Goal: Use online tool/utility: Utilize a website feature to perform a specific function

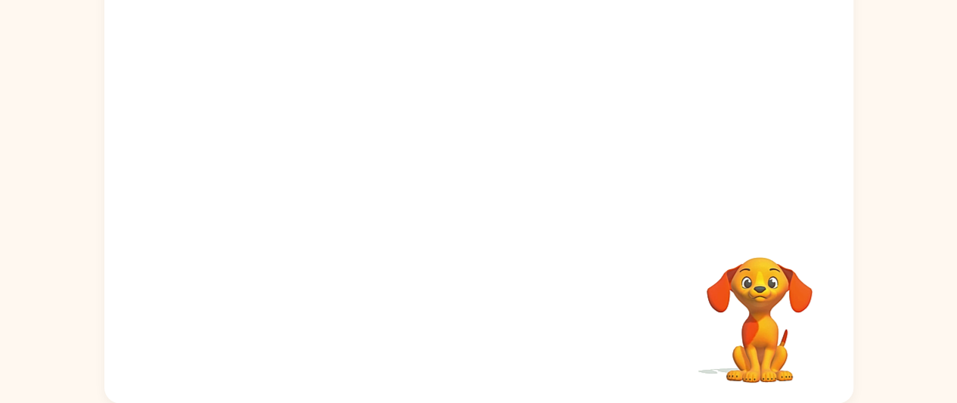
scroll to position [102, 0]
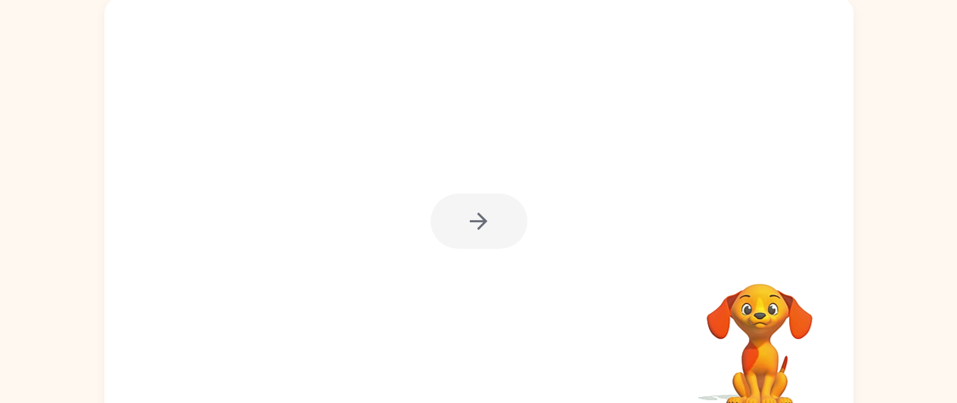
click at [457, 236] on div at bounding box center [479, 221] width 97 height 55
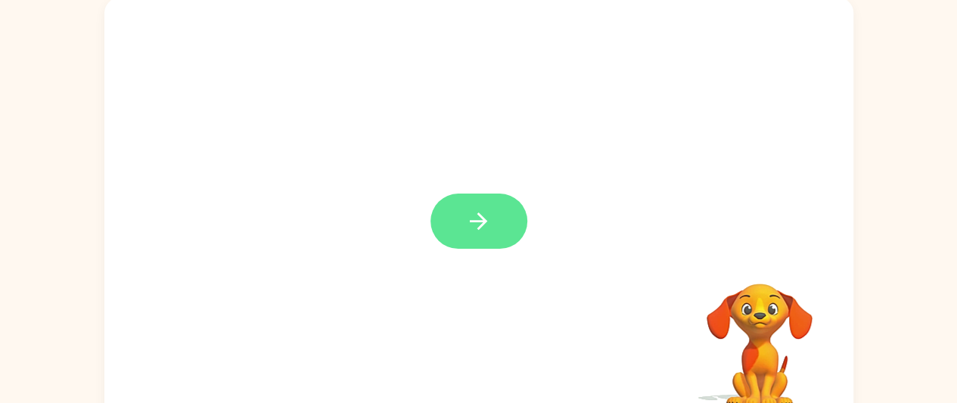
click at [483, 215] on icon "button" at bounding box center [478, 221] width 26 height 26
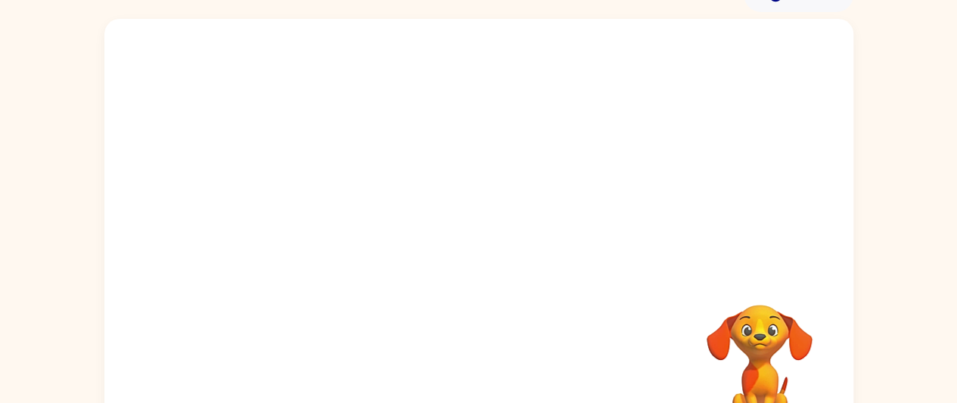
scroll to position [79, 0]
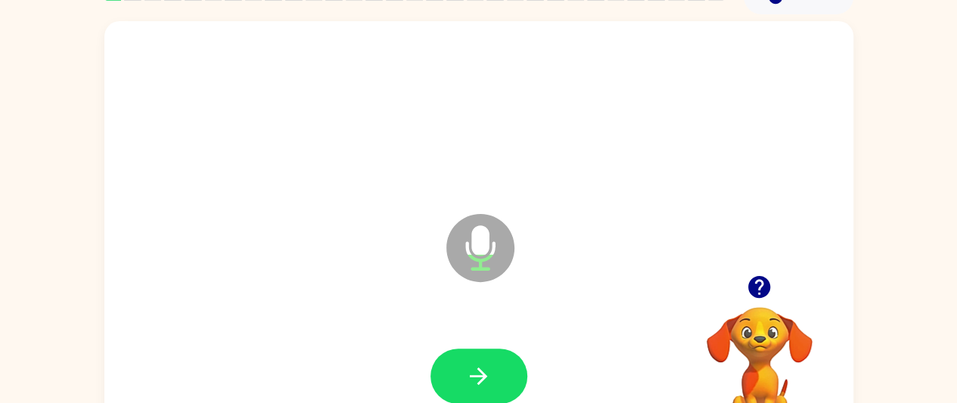
click at [717, 169] on div at bounding box center [479, 113] width 719 height 124
click at [763, 282] on icon "button" at bounding box center [759, 287] width 26 height 26
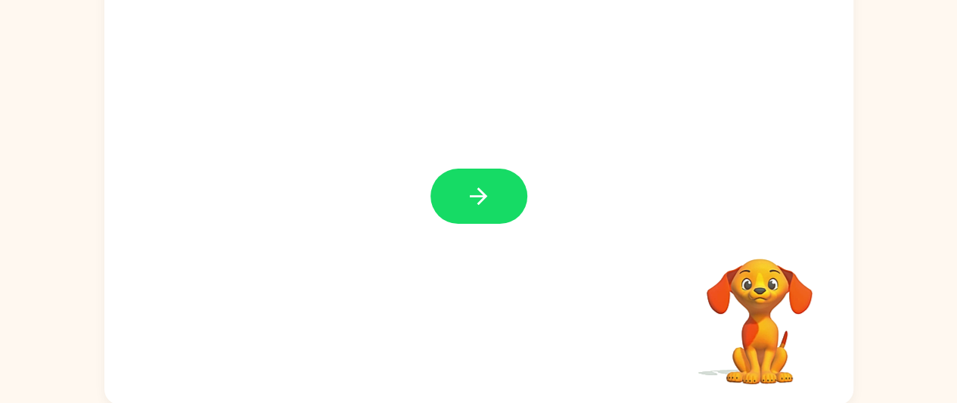
scroll to position [128, 0]
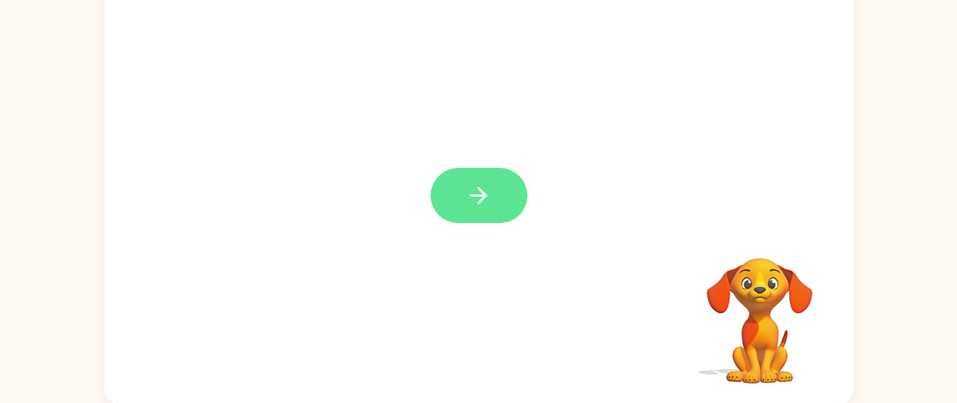
click at [489, 193] on icon "button" at bounding box center [478, 195] width 26 height 26
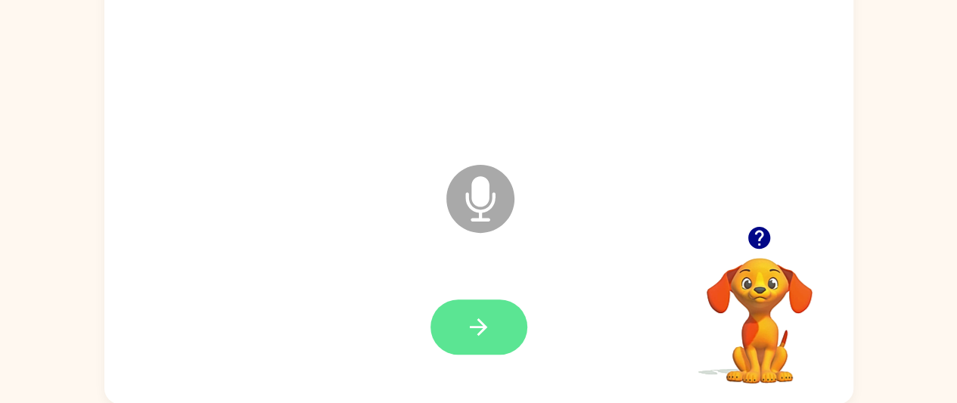
click at [483, 320] on icon "button" at bounding box center [478, 327] width 26 height 26
click at [478, 328] on icon "button" at bounding box center [478, 327] width 26 height 26
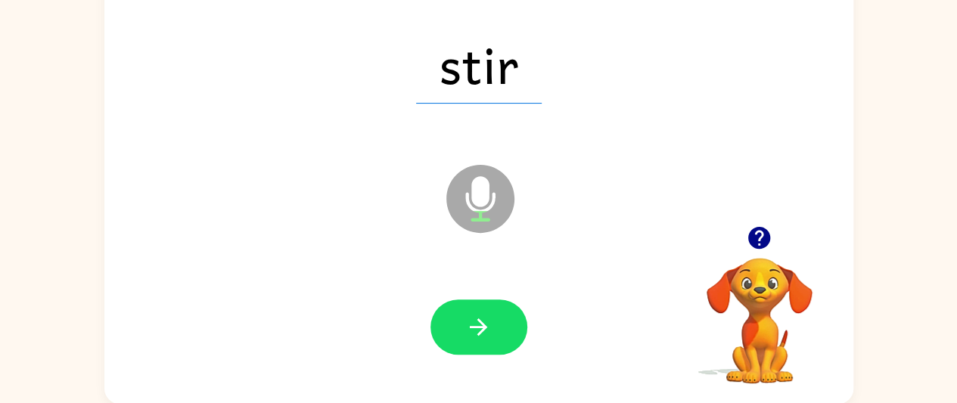
click at [478, 328] on icon "button" at bounding box center [478, 327] width 26 height 26
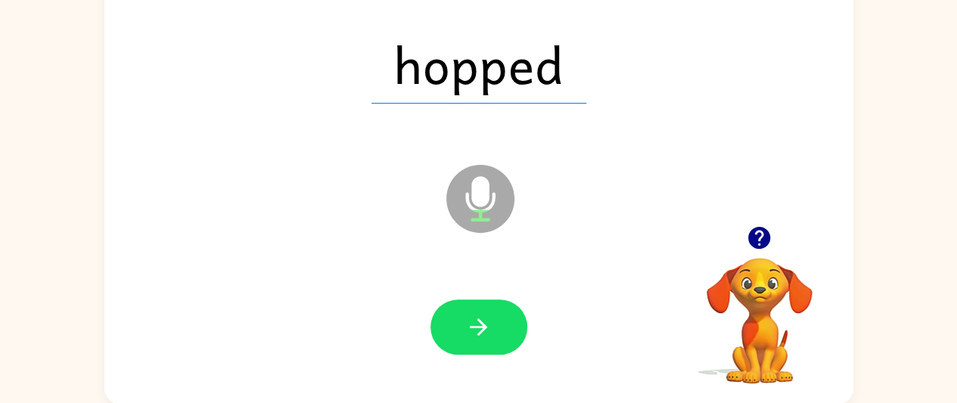
click at [478, 328] on icon "button" at bounding box center [478, 327] width 26 height 26
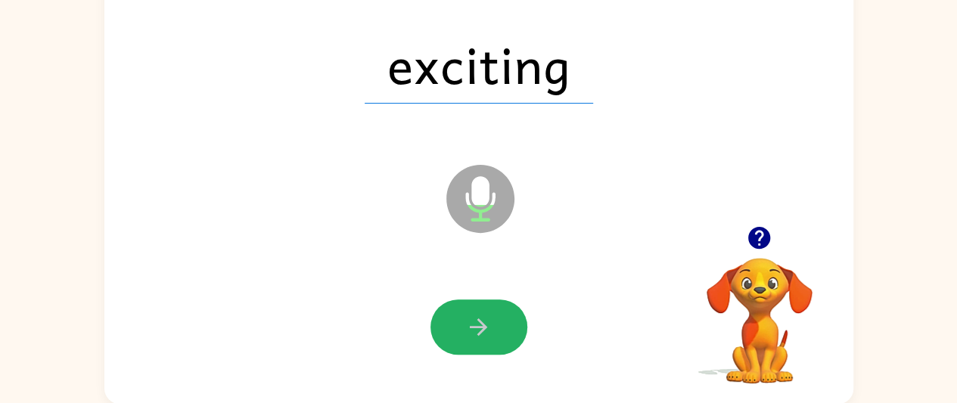
click at [478, 328] on icon "button" at bounding box center [478, 327] width 26 height 26
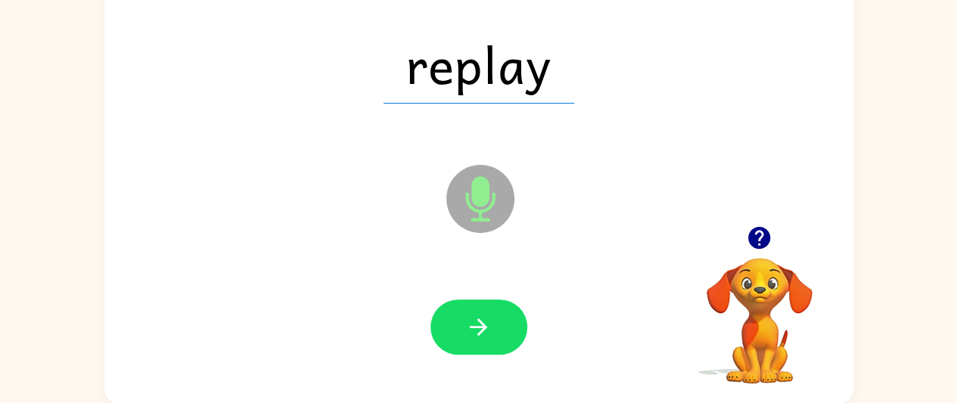
click at [478, 328] on icon "button" at bounding box center [478, 327] width 26 height 26
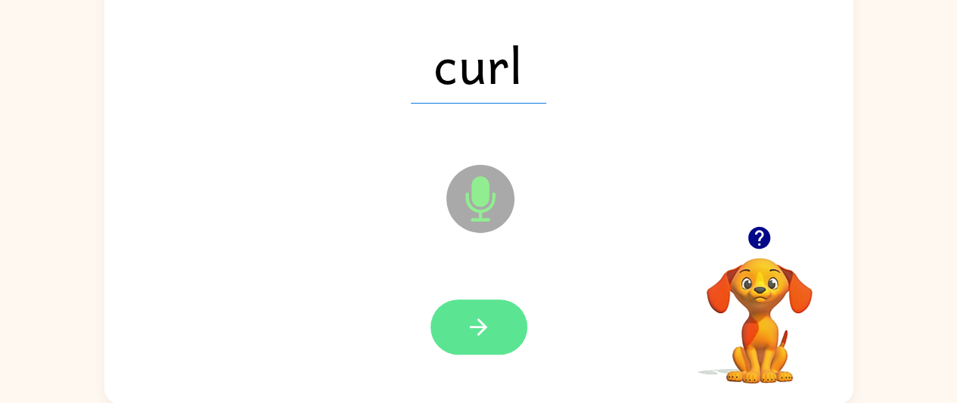
click at [477, 329] on icon "button" at bounding box center [478, 327] width 26 height 26
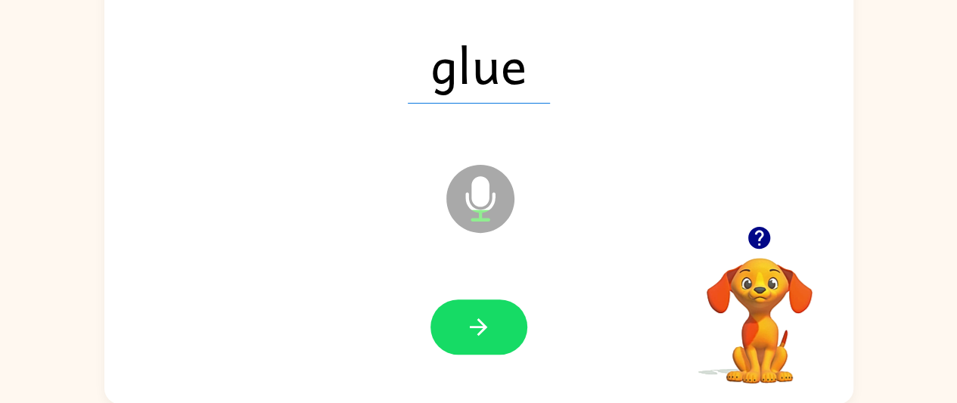
click at [477, 329] on icon "button" at bounding box center [478, 327] width 26 height 26
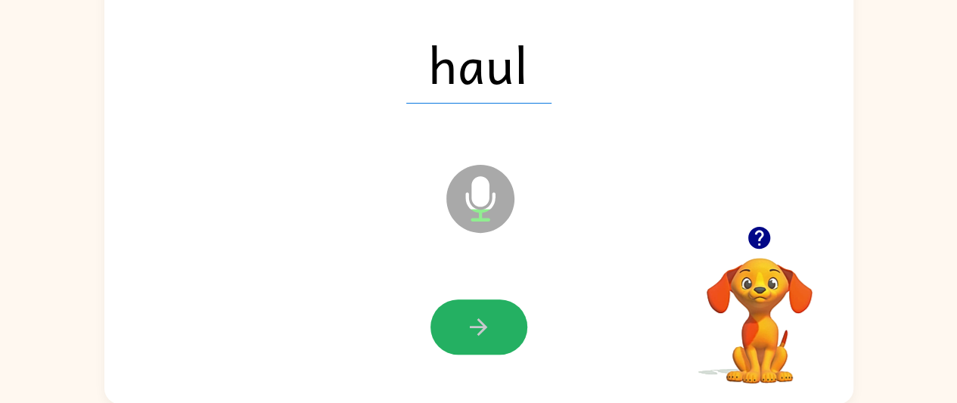
click at [477, 329] on icon "button" at bounding box center [478, 327] width 26 height 26
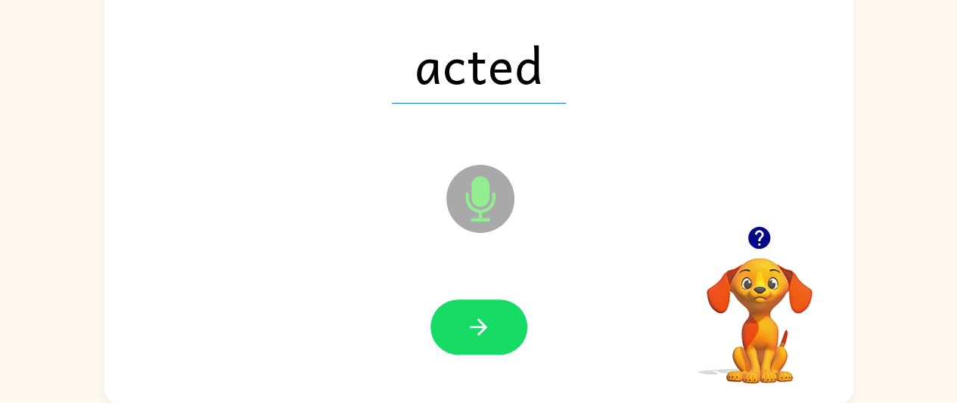
click at [477, 329] on icon "button" at bounding box center [478, 327] width 26 height 26
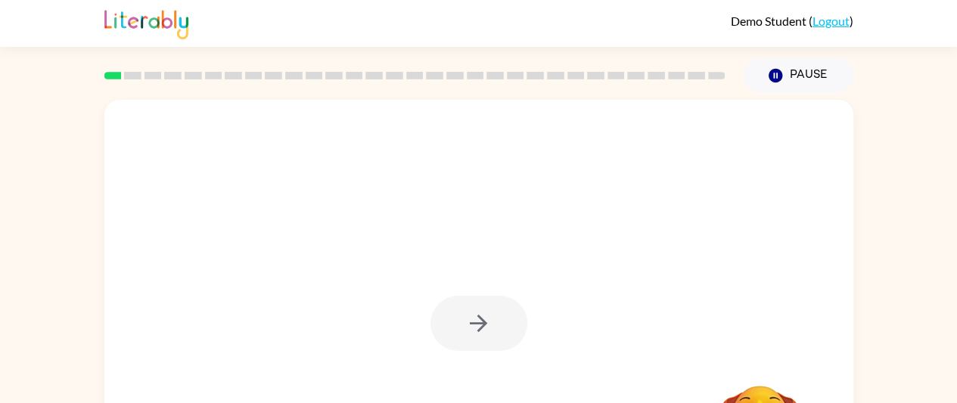
drag, startPoint x: 957, startPoint y: 167, endPoint x: 964, endPoint y: 215, distance: 48.3
click at [957, 215] on html "Demo Student ( Logout ) Pause Pause Your browser must support playing .mp4 file…" at bounding box center [478, 266] width 957 height 532
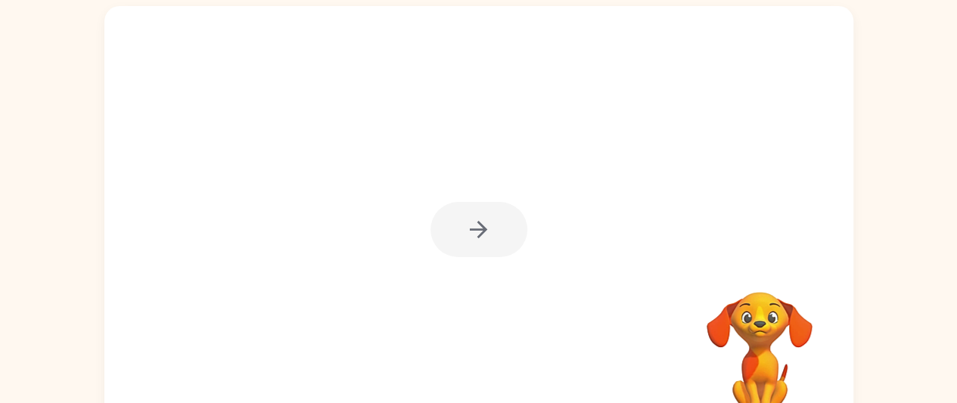
scroll to position [93, 0]
click at [474, 239] on div at bounding box center [479, 230] width 97 height 55
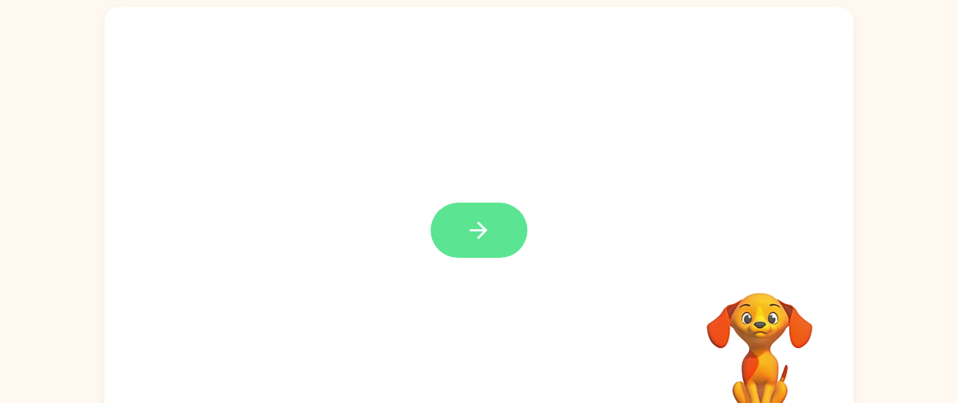
click at [471, 238] on icon "button" at bounding box center [478, 230] width 26 height 26
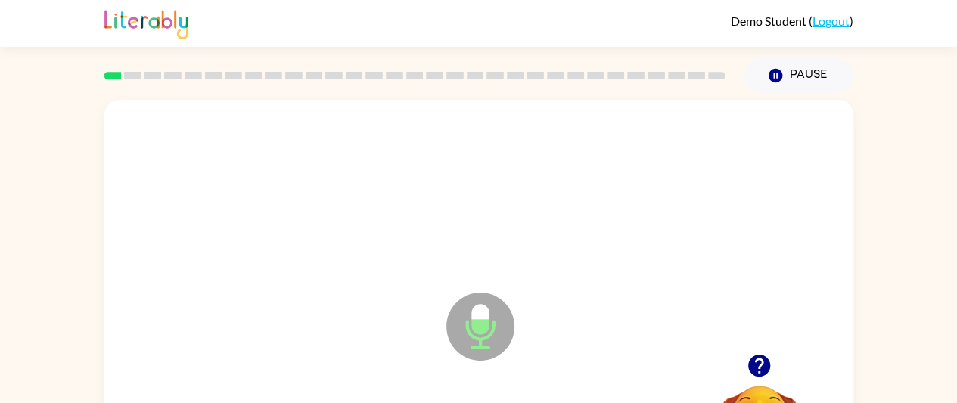
scroll to position [129, 0]
